Goal: Task Accomplishment & Management: Complete application form

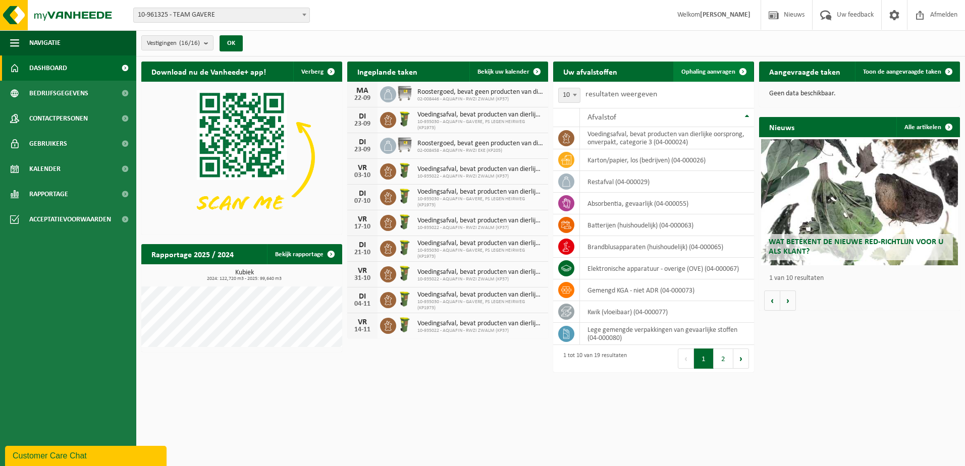
click at [744, 72] on span at bounding box center [743, 72] width 20 height 20
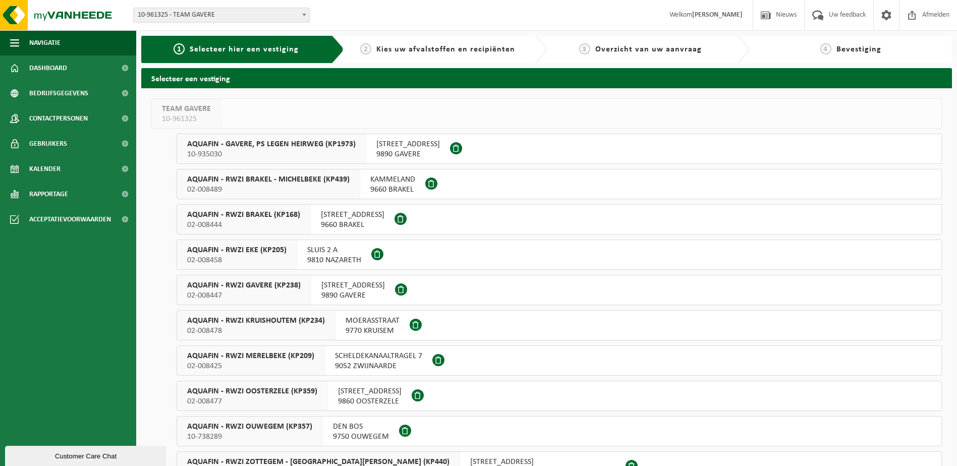
scroll to position [50, 0]
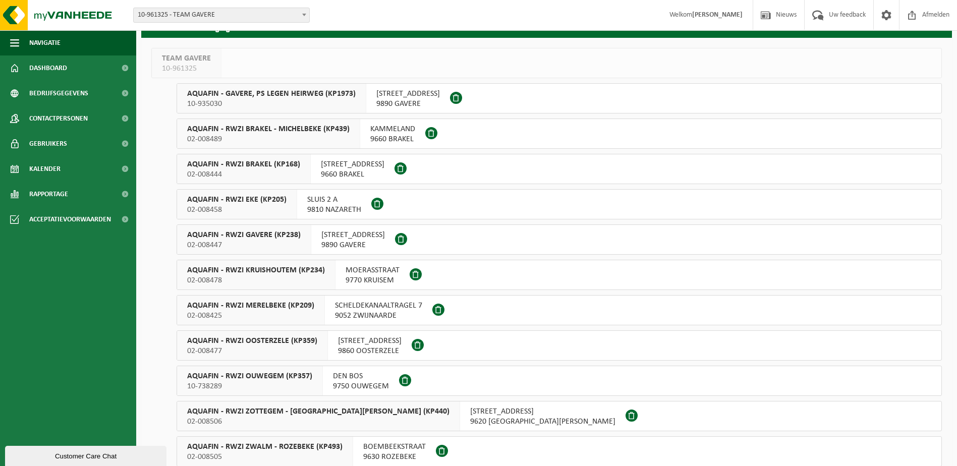
click at [263, 236] on span "AQUAFIN - RWZI GAVERE (KP238)" at bounding box center [244, 235] width 114 height 10
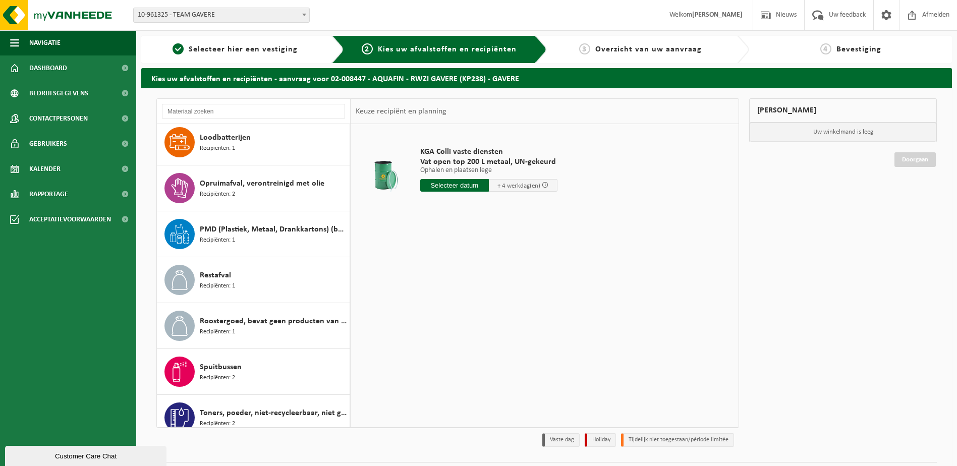
scroll to position [478, 0]
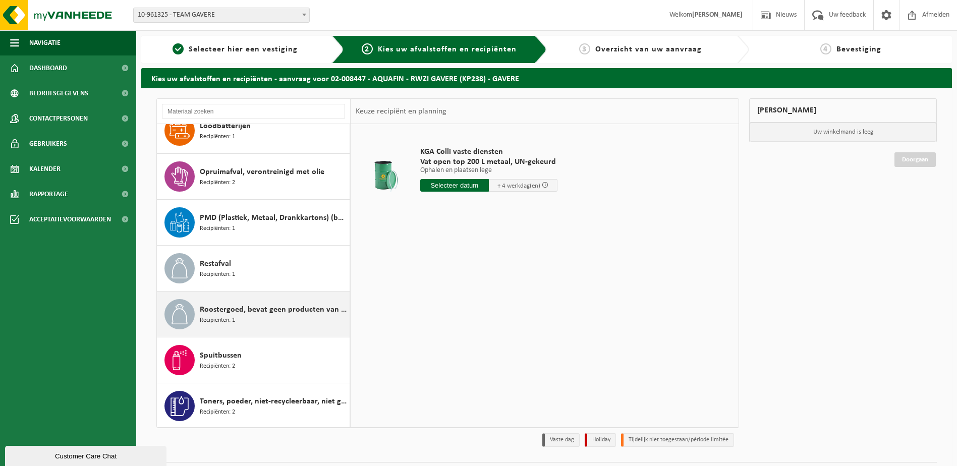
click at [222, 310] on span "Roostergoed, bevat geen producten van dierlijke oorsprong" at bounding box center [273, 310] width 147 height 12
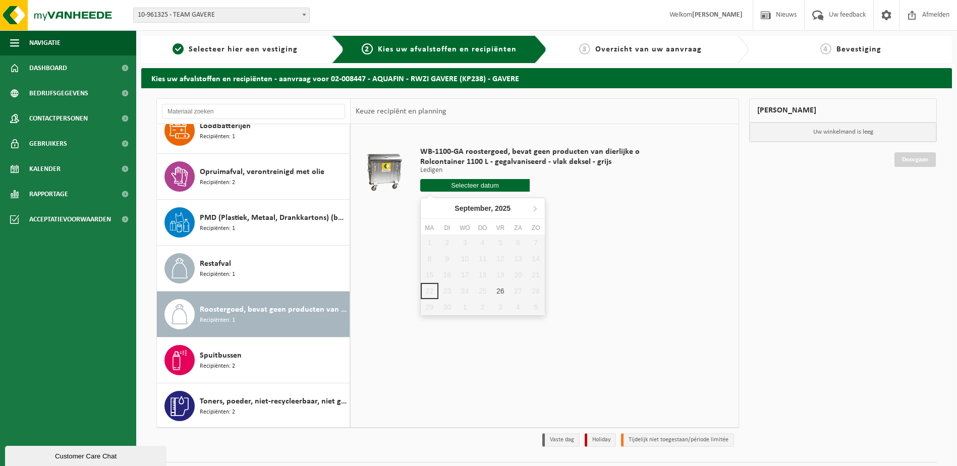
click at [480, 187] on input "text" at bounding box center [475, 185] width 110 height 13
click at [502, 292] on div "26" at bounding box center [500, 291] width 18 height 16
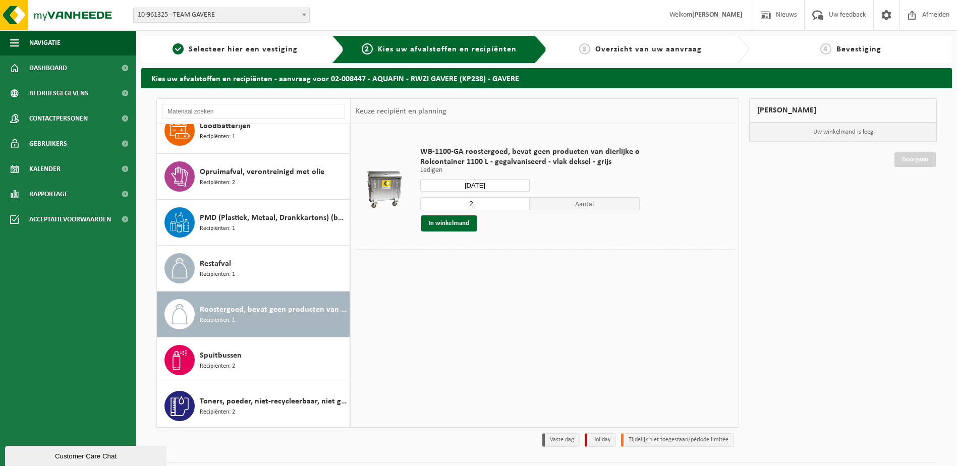
type input "Van [DATE]"
click at [482, 204] on input "2" at bounding box center [475, 203] width 110 height 13
type input "1"
click at [745, 228] on div "Mijn winkelmand Uw winkelmand is leeg Doorgaan" at bounding box center [843, 275] width 198 height 354
click at [466, 224] on button "In winkelmand" at bounding box center [449, 223] width 56 height 16
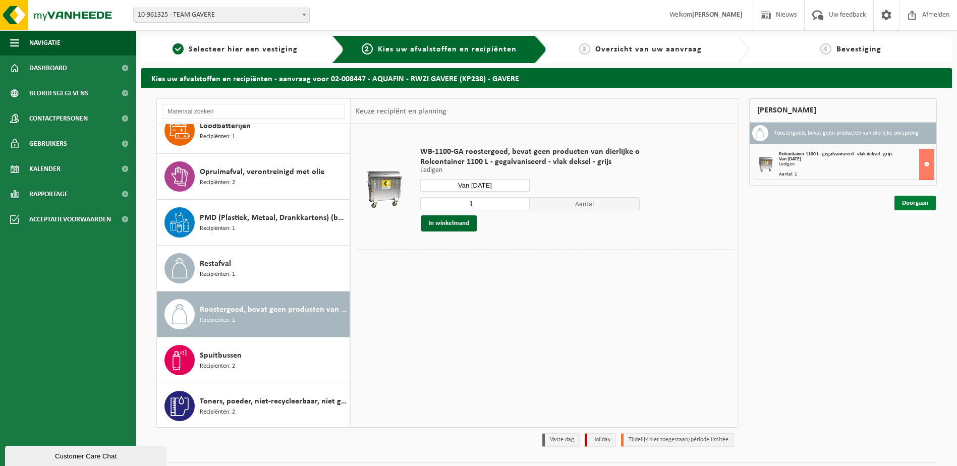
click at [922, 205] on link "Doorgaan" at bounding box center [915, 203] width 41 height 15
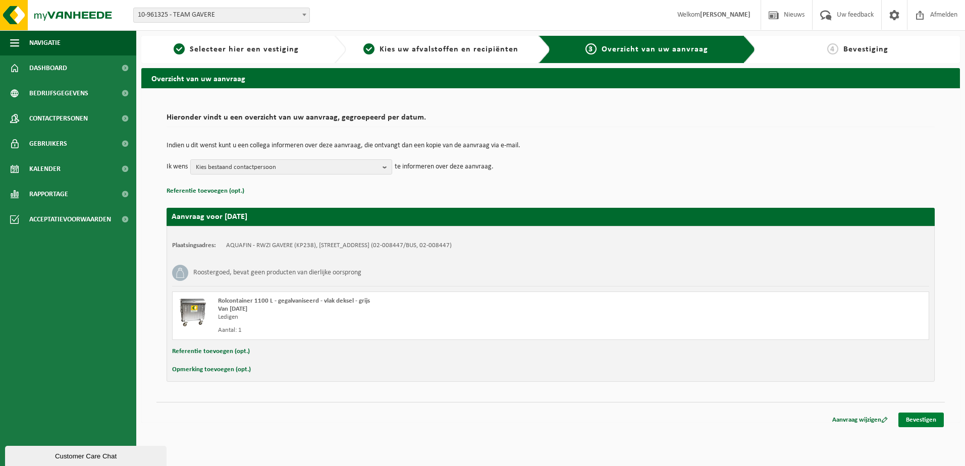
click at [917, 420] on link "Bevestigen" at bounding box center [920, 420] width 45 height 15
